Goal: Task Accomplishment & Management: Use online tool/utility

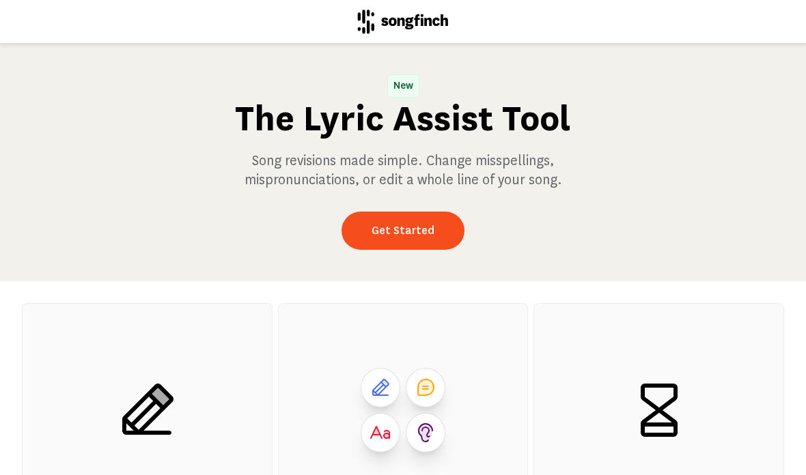
click at [403, 249] on link "Get Started" at bounding box center [402, 231] width 123 height 38
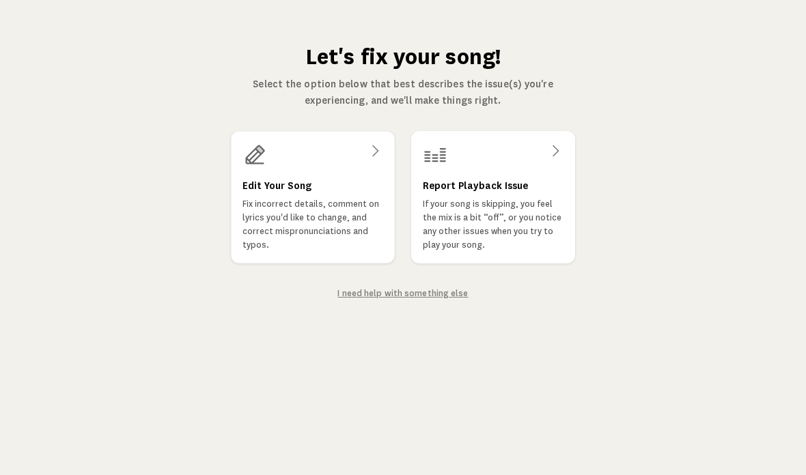
click at [369, 156] on icon at bounding box center [375, 151] width 16 height 16
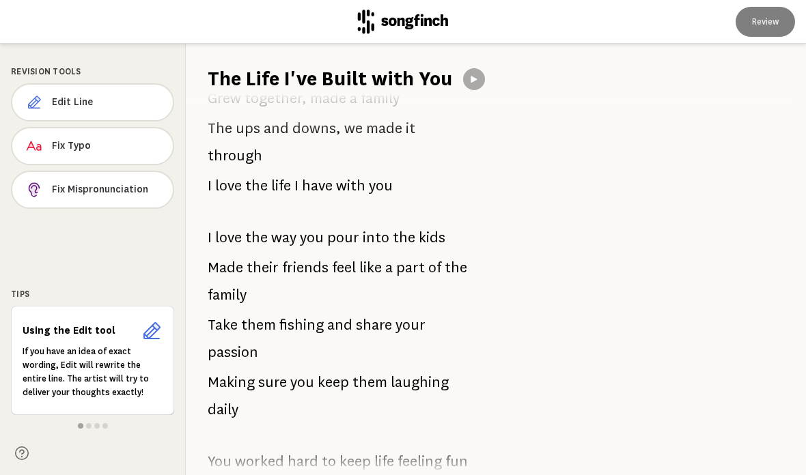
scroll to position [424, 0]
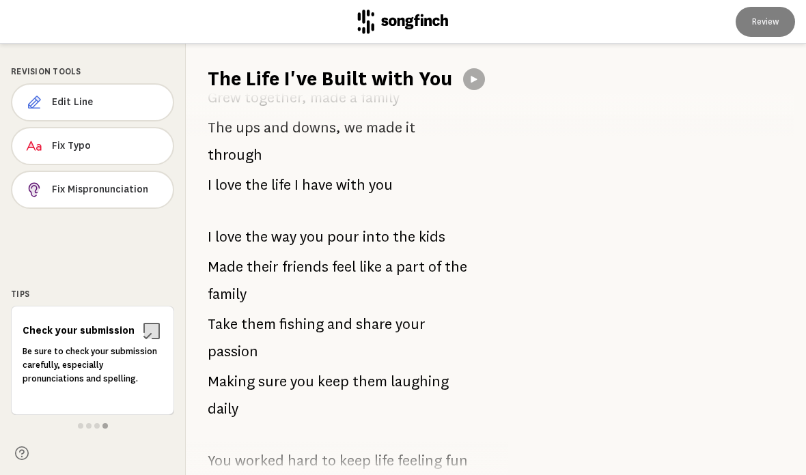
click at [367, 223] on span "into" at bounding box center [376, 236] width 27 height 27
click at [364, 223] on span "into" at bounding box center [376, 236] width 27 height 27
click at [363, 223] on span "into" at bounding box center [376, 236] width 27 height 27
click at [364, 223] on span "into" at bounding box center [376, 236] width 27 height 27
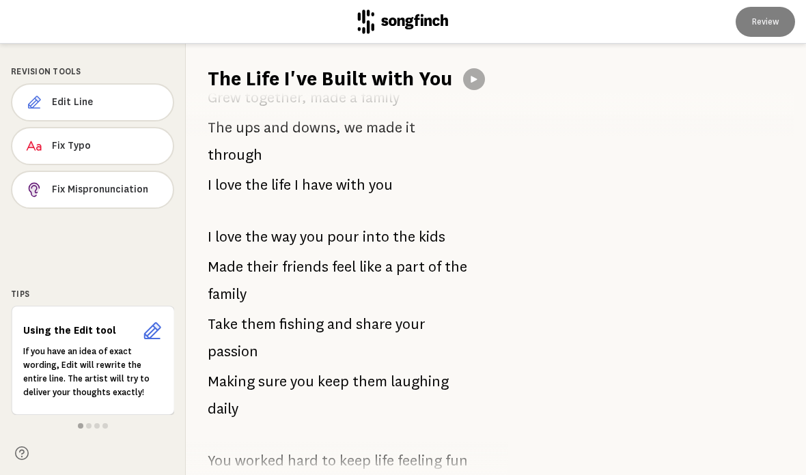
click at [124, 98] on span "Edit Line" at bounding box center [107, 103] width 110 height 14
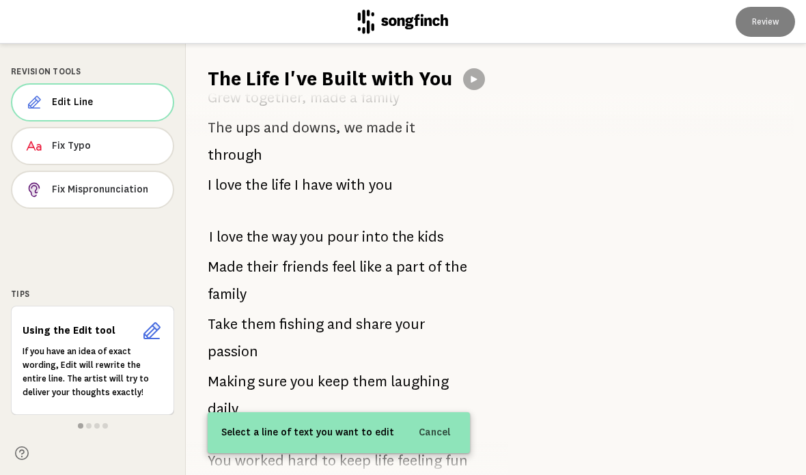
click at [363, 223] on span "into" at bounding box center [375, 236] width 27 height 27
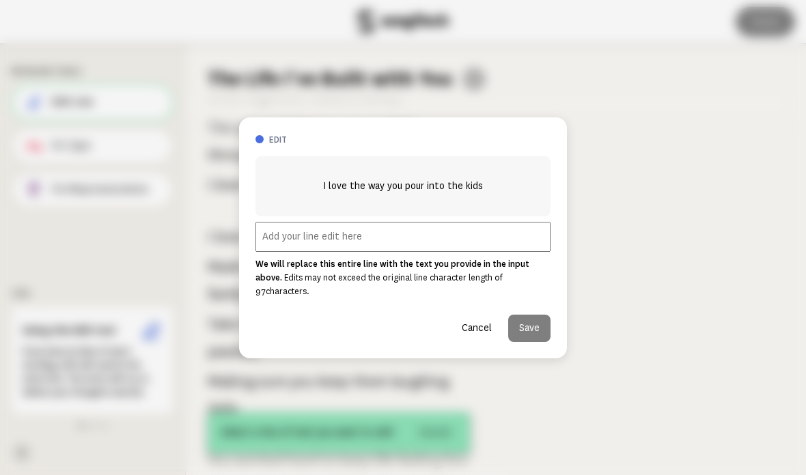
click at [305, 242] on input "text" at bounding box center [402, 237] width 295 height 30
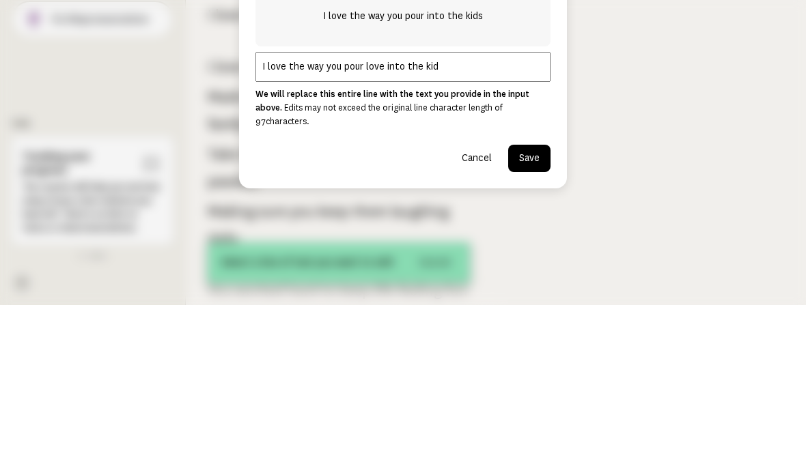
type input "I love the way you pour love into the kids"
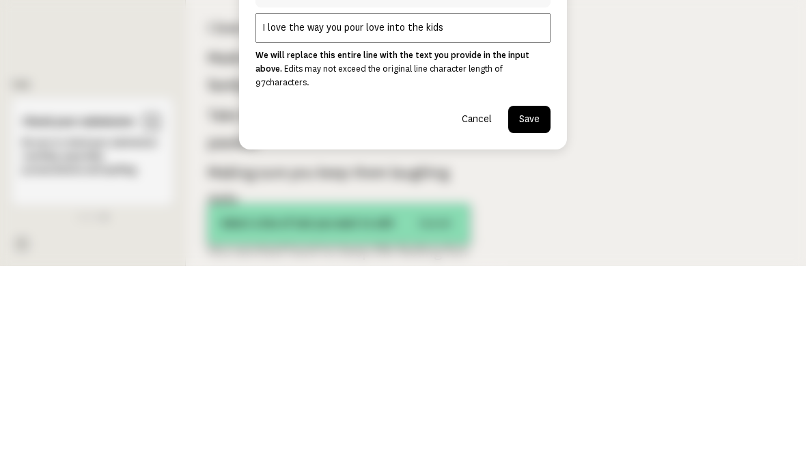
click at [539, 315] on button "Save" at bounding box center [529, 328] width 42 height 27
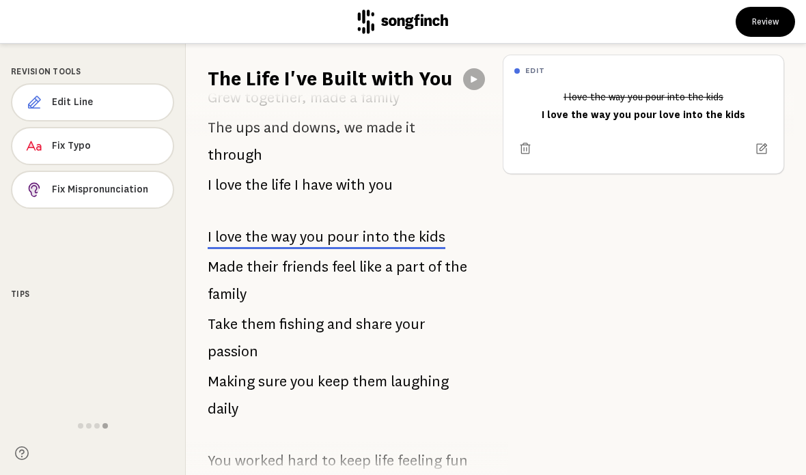
click at [235, 311] on span "Take" at bounding box center [223, 324] width 30 height 27
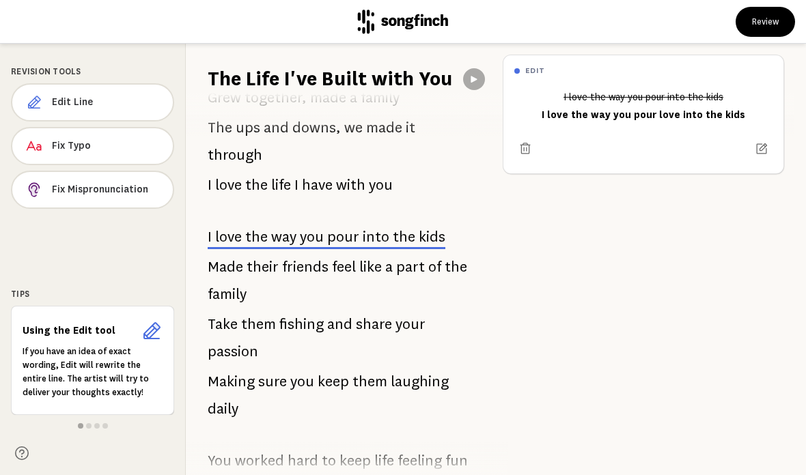
click at [236, 311] on span "Take" at bounding box center [223, 324] width 30 height 27
click at [104, 98] on span "Edit Line" at bounding box center [107, 103] width 110 height 14
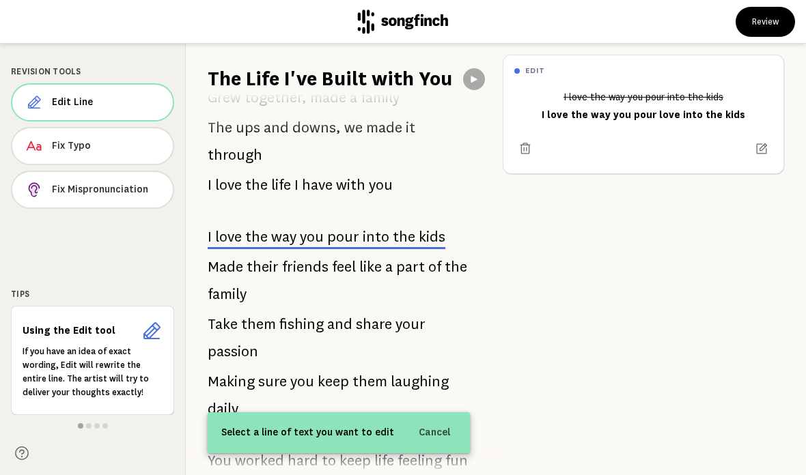
click at [266, 311] on span "them" at bounding box center [258, 324] width 35 height 27
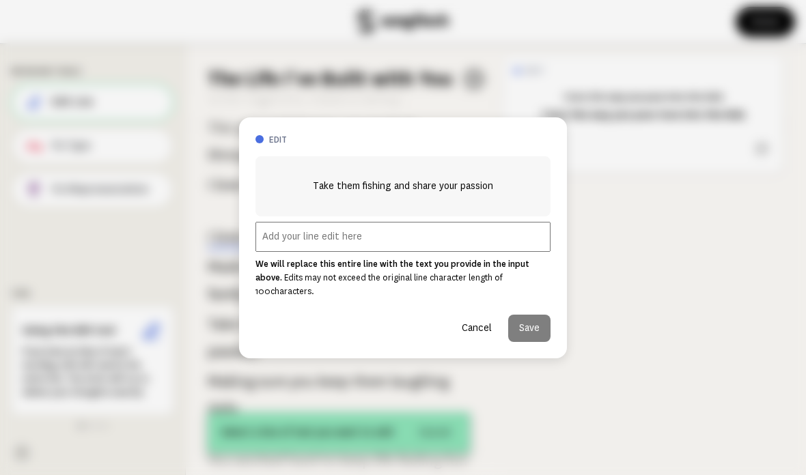
click at [300, 242] on input "text" at bounding box center [402, 237] width 295 height 30
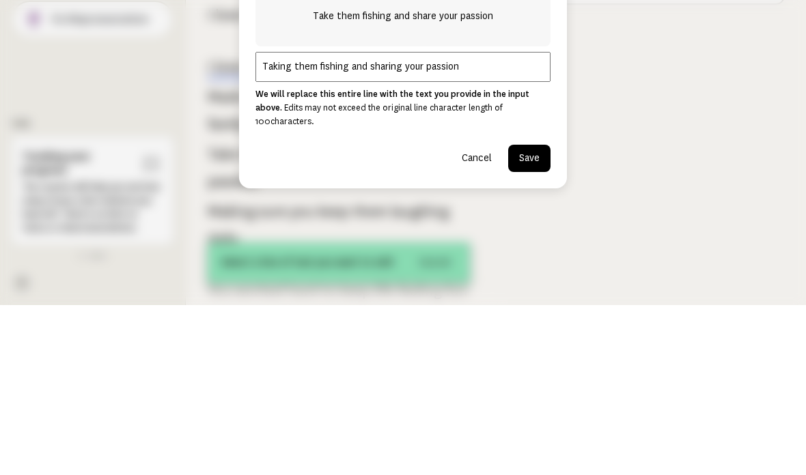
type input "Taking them fishing and sharing your passion"
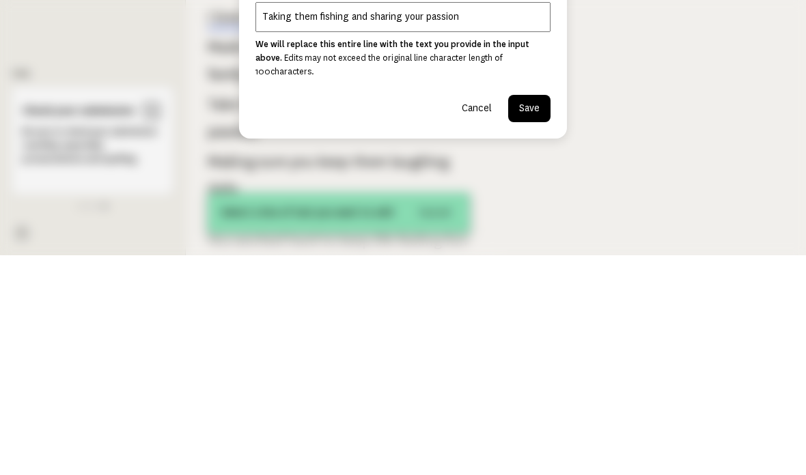
click at [530, 315] on button "Save" at bounding box center [529, 328] width 42 height 27
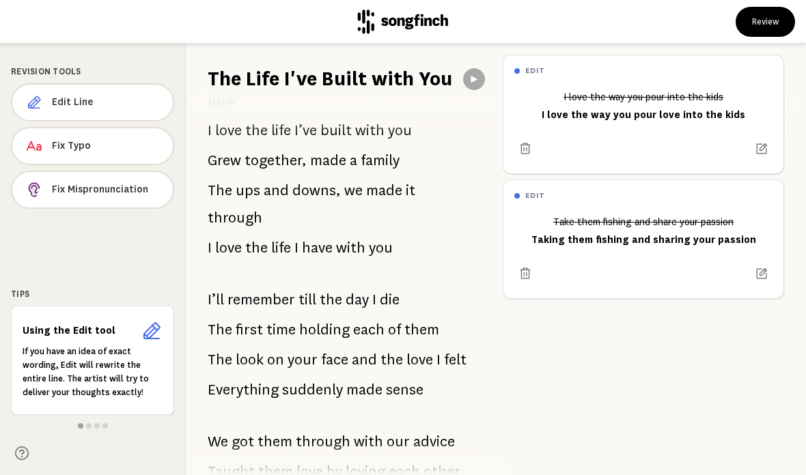
scroll to position [956, 0]
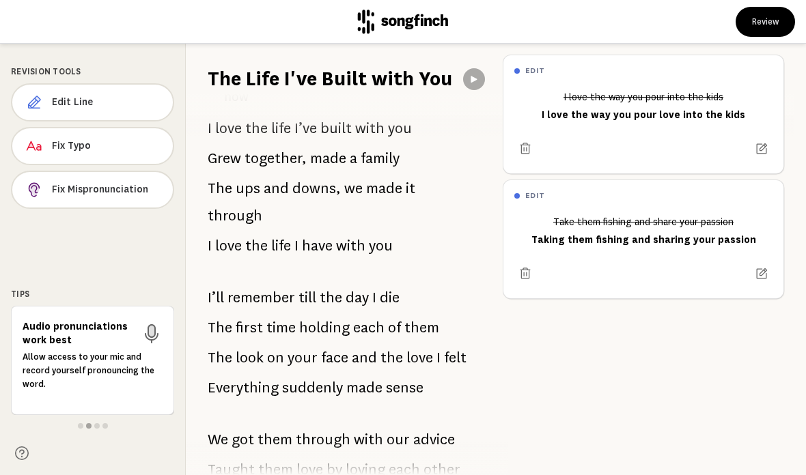
click at [353, 314] on span "each" at bounding box center [368, 327] width 31 height 27
click at [121, 88] on button "Edit Line" at bounding box center [92, 102] width 163 height 38
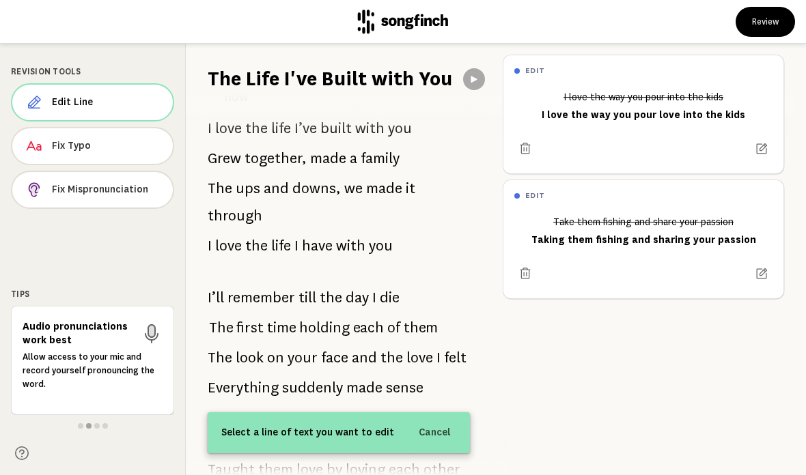
click at [304, 314] on span "holding" at bounding box center [324, 327] width 50 height 27
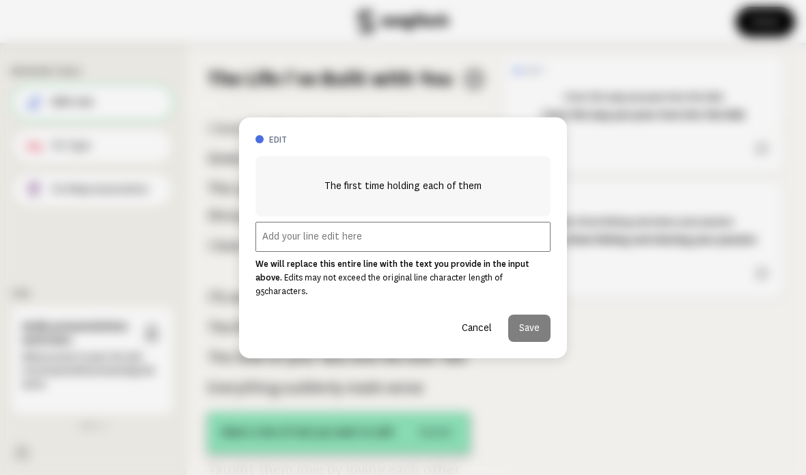
click at [289, 244] on input "text" at bounding box center [402, 237] width 295 height 30
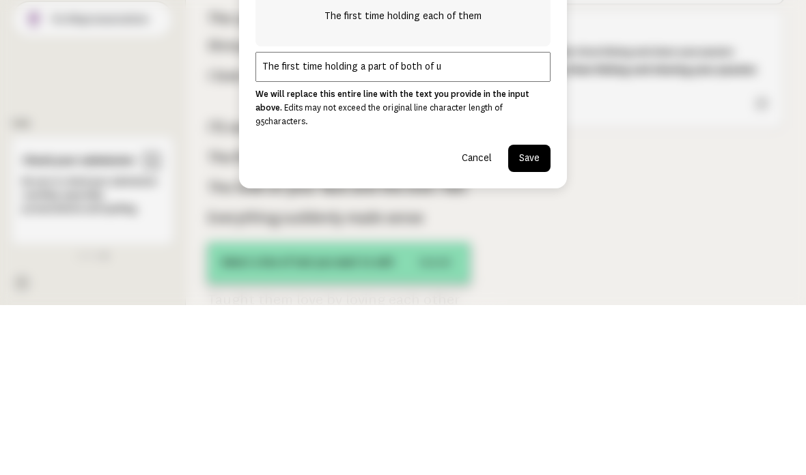
type input "The first time holding a part of both of us"
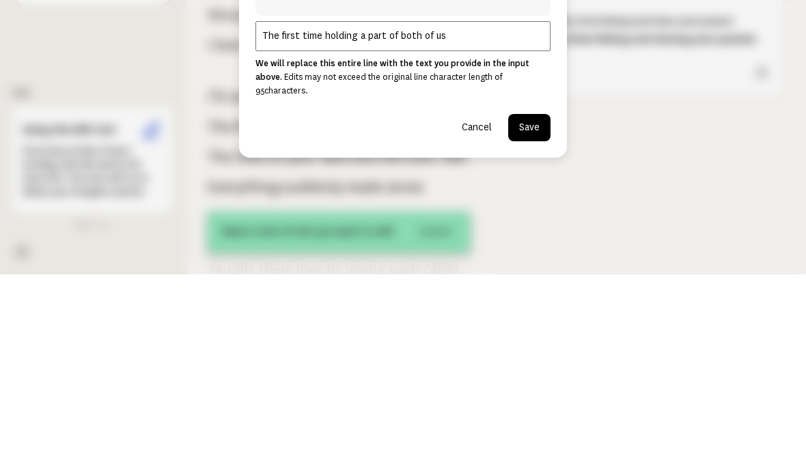
click at [530, 315] on button "Save" at bounding box center [529, 328] width 42 height 27
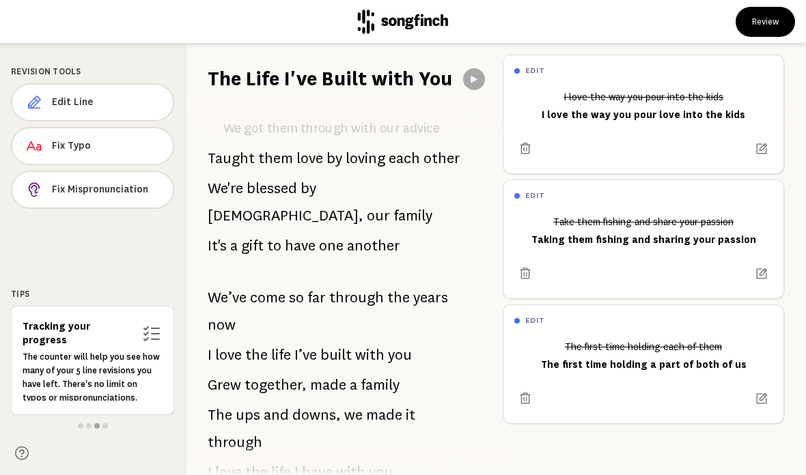
scroll to position [1267, 0]
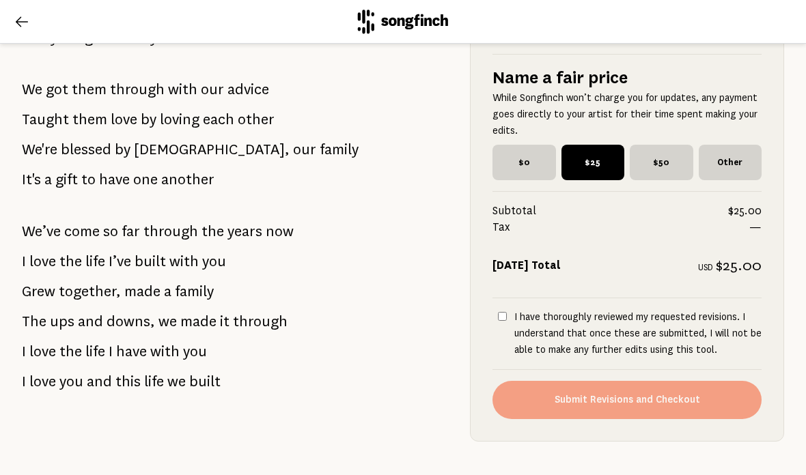
scroll to position [1247, 0]
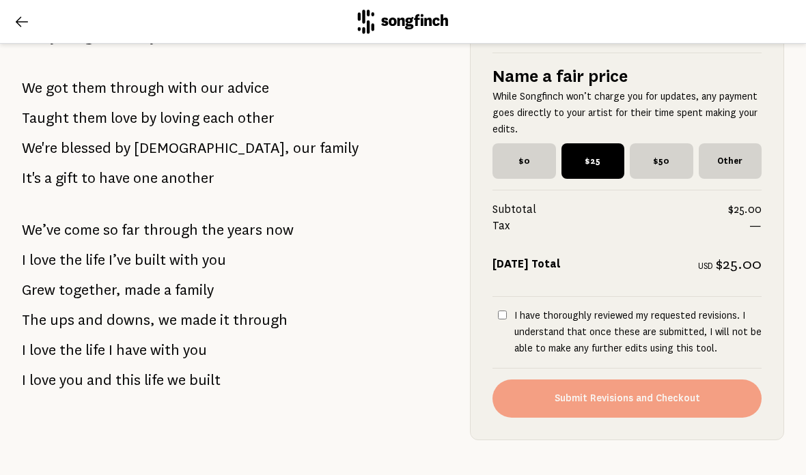
click at [500, 315] on input "I have thoroughly reviewed my requested revisions. I understand that once these…" at bounding box center [502, 315] width 9 height 9
checkbox input "true"
